Goal: Navigation & Orientation: Find specific page/section

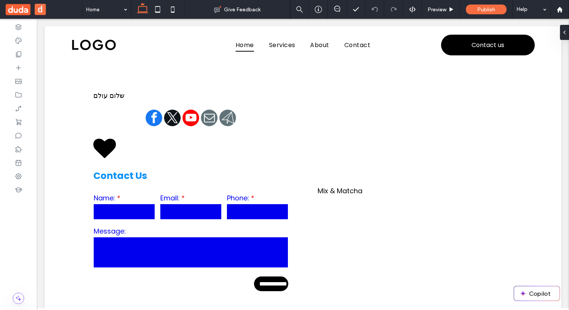
click at [36, 15] on span at bounding box center [44, 9] width 76 height 19
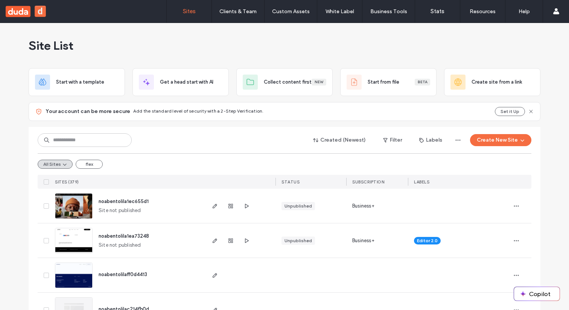
click at [44, 15] on button "d" at bounding box center [40, 11] width 11 height 11
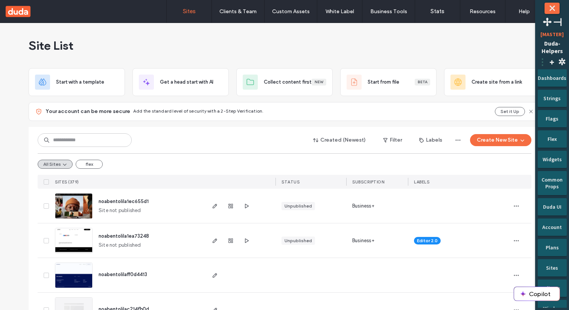
click at [544, 60] on span "⋮" at bounding box center [542, 62] width 9 height 12
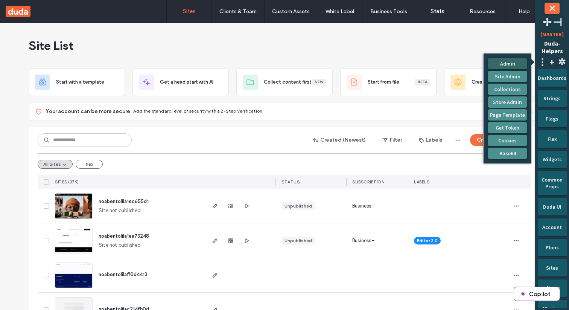
click at [510, 61] on button "Admin" at bounding box center [507, 63] width 39 height 11
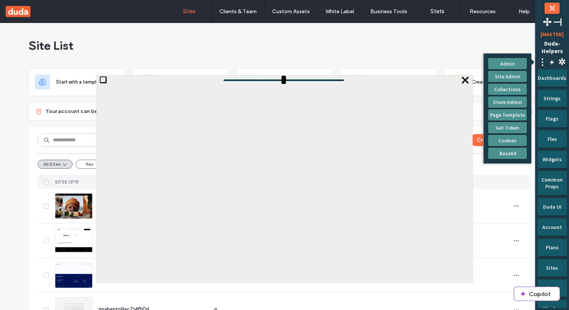
click at [466, 82] on span "⤬" at bounding box center [464, 79] width 9 height 9
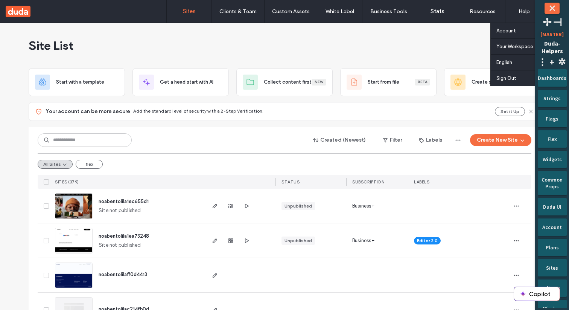
drag, startPoint x: 555, startPoint y: 8, endPoint x: 547, endPoint y: 3, distance: 9.2
click at [555, 8] on button "⤬" at bounding box center [552, 8] width 15 height 11
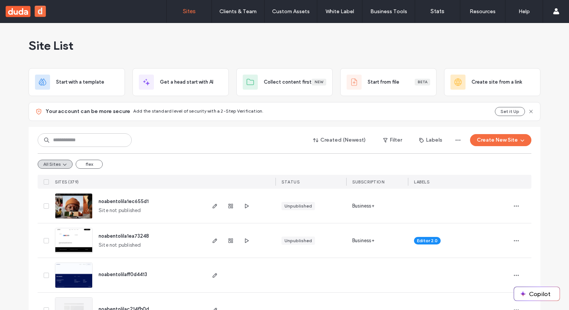
drag, startPoint x: 54, startPoint y: 10, endPoint x: 40, endPoint y: 9, distance: 13.9
click at [54, 9] on div "Sites Clients & Team Client Management Client Billing Team Permissions Custom A…" at bounding box center [284, 11] width 569 height 23
click at [40, 9] on button "d" at bounding box center [40, 11] width 11 height 11
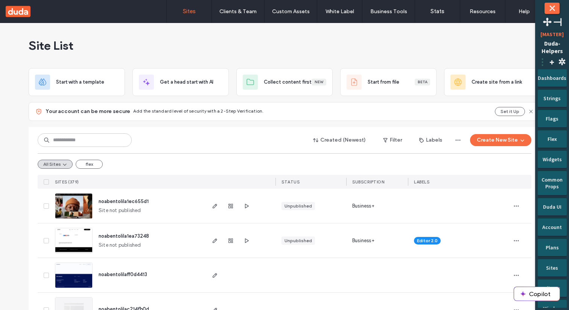
click at [546, 60] on span "⋮" at bounding box center [542, 62] width 9 height 12
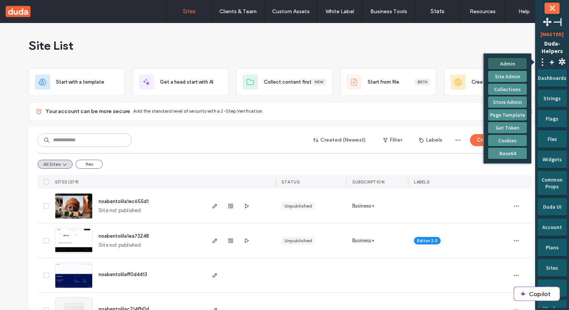
click at [508, 64] on button "Admin" at bounding box center [507, 63] width 39 height 11
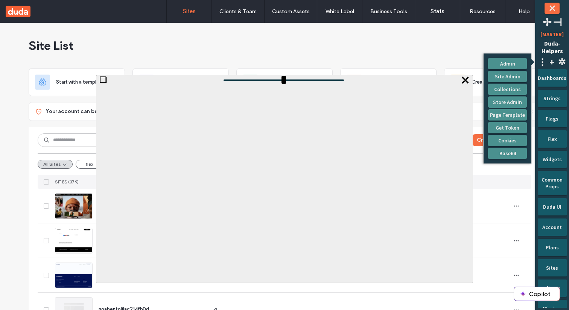
click at [102, 78] on span "❏" at bounding box center [103, 79] width 8 height 9
